Goal: Browse casually

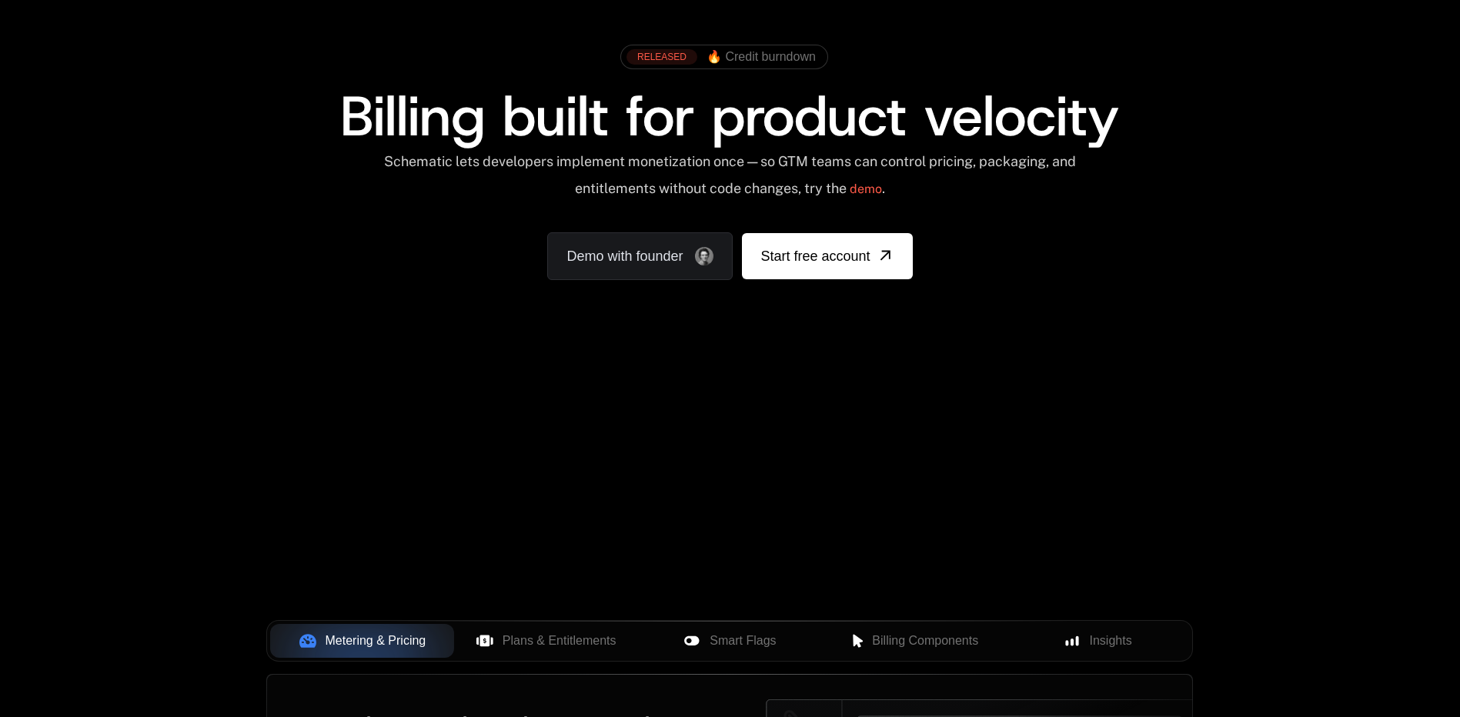
scroll to position [154, 0]
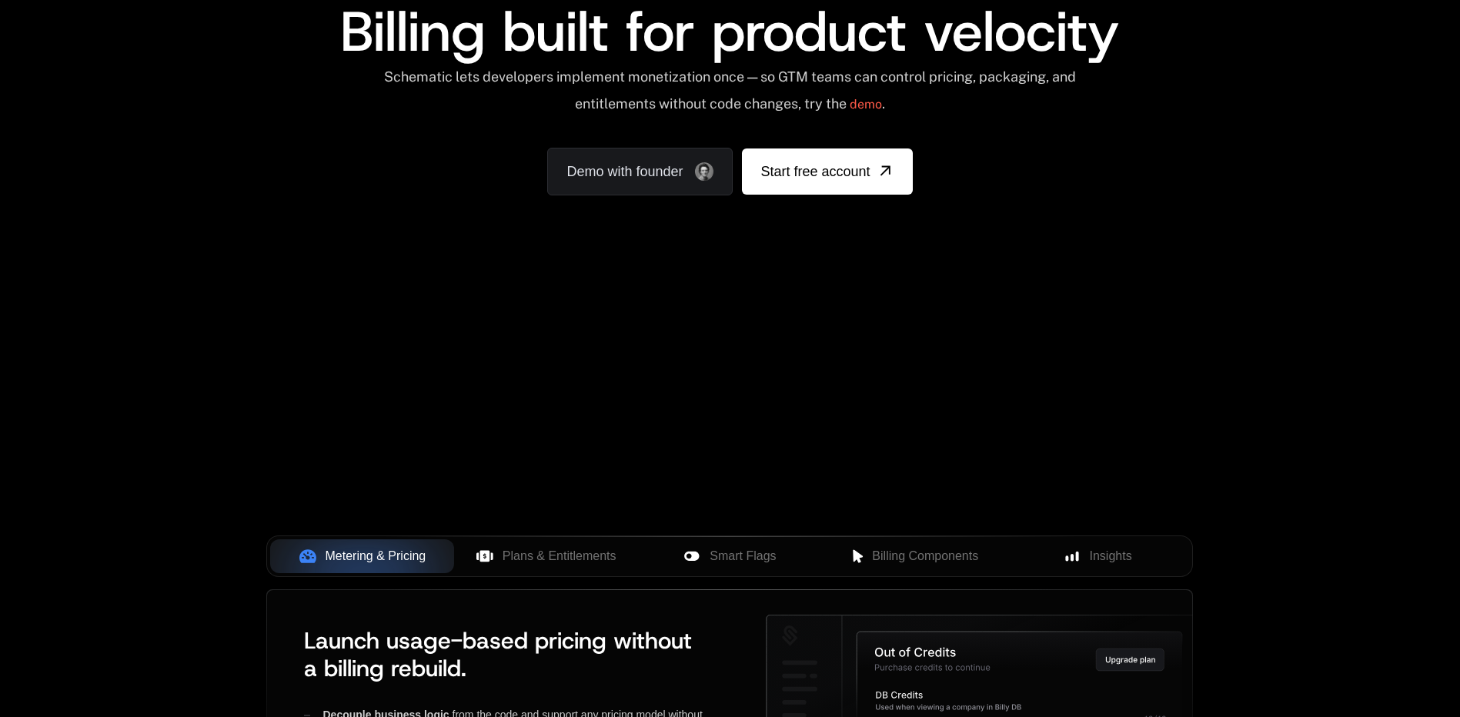
drag, startPoint x: 533, startPoint y: 390, endPoint x: 534, endPoint y: 381, distance: 9.3
click at [534, 381] on div "Your browser does not support the video tag." at bounding box center [729, 300] width 1000 height 648
click at [508, 305] on div "AI Products Developers Pricing Docs Resources Summit Sign in Sign Up RELEASED 🔥…" at bounding box center [730, 76] width 1460 height 460
click at [503, 300] on div "AI Products Developers Pricing Docs Resources Summit Sign in Sign Up RELEASED 🔥…" at bounding box center [730, 76] width 1460 height 460
click at [481, 385] on div "Your browser does not support the video tag." at bounding box center [729, 300] width 1000 height 648
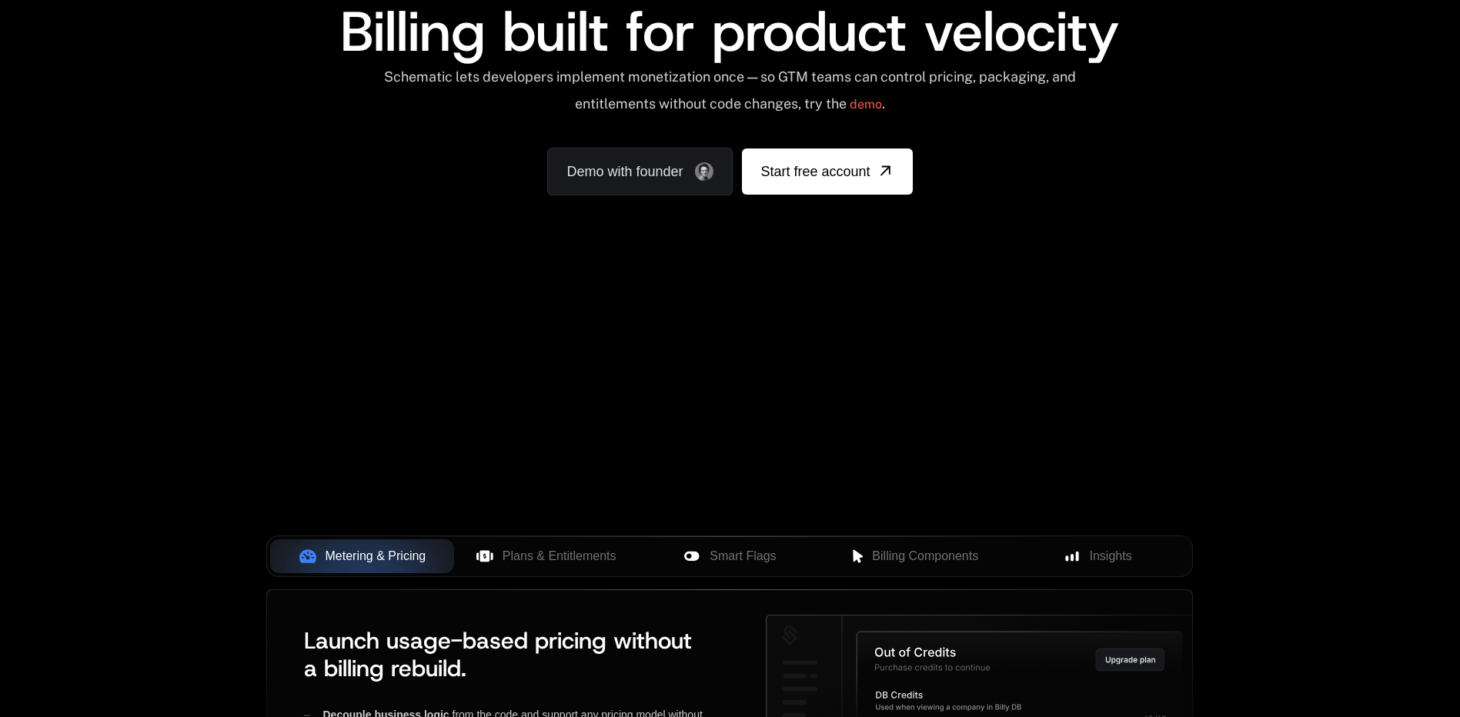
click at [481, 385] on div "Your browser does not support the video tag." at bounding box center [729, 300] width 1000 height 648
click at [392, 459] on div "Your browser does not support the video tag." at bounding box center [729, 300] width 1000 height 648
click at [656, 325] on div "Your browser does not support the video tag." at bounding box center [729, 300] width 1000 height 648
click at [748, 377] on div "Your browser does not support the video tag." at bounding box center [729, 300] width 1000 height 648
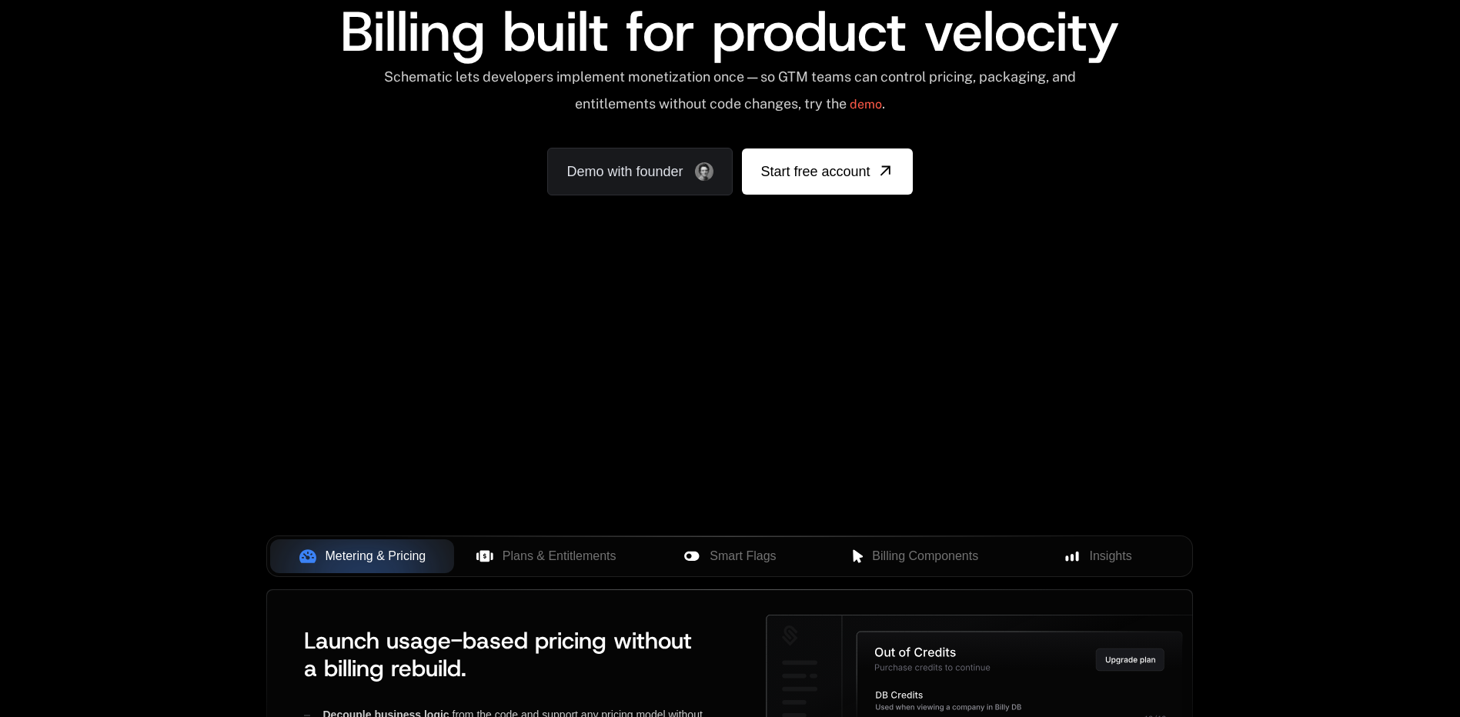
click at [771, 406] on div "Your browser does not support the video tag." at bounding box center [729, 300] width 1000 height 648
